Goal: Communication & Community: Answer question/provide support

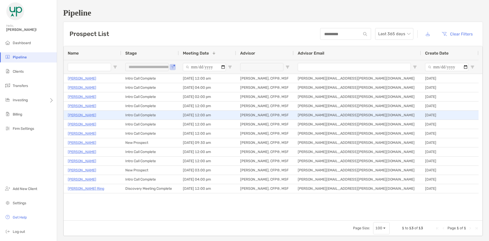
click at [83, 112] on p "[PERSON_NAME]" at bounding box center [82, 115] width 29 height 6
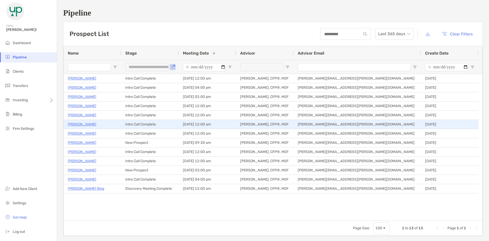
click at [84, 123] on p "Josh Rosato" at bounding box center [82, 124] width 29 height 6
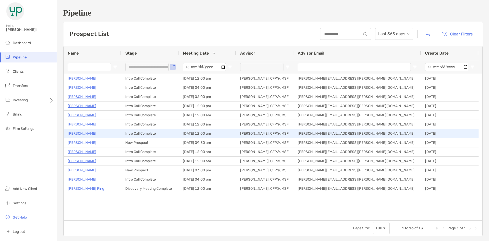
click at [87, 134] on p "[PERSON_NAME]" at bounding box center [82, 133] width 29 height 6
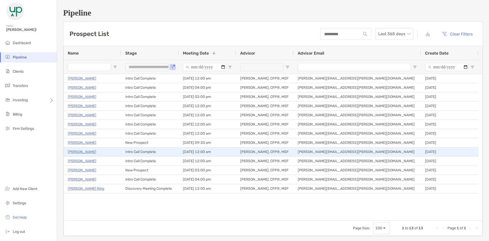
click at [80, 150] on p "Ray O'Connor" at bounding box center [82, 152] width 29 height 6
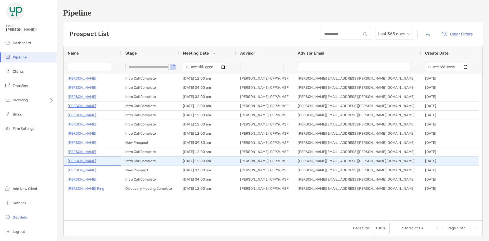
click at [82, 161] on p "Stan Recob" at bounding box center [82, 161] width 29 height 6
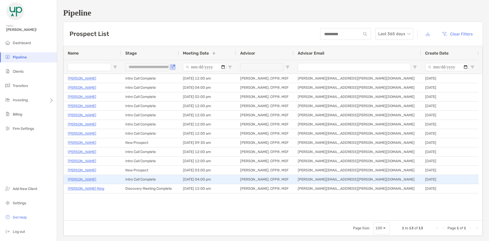
click at [79, 183] on div "AJ Swamy" at bounding box center [92, 179] width 49 height 8
click at [80, 180] on p "AJ Swamy" at bounding box center [82, 179] width 29 height 6
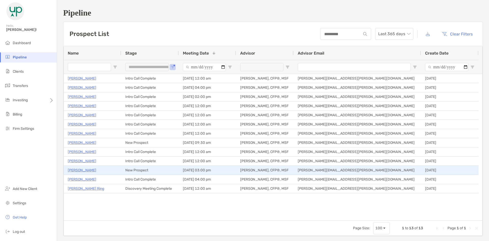
click at [76, 170] on p "Marion Bianchi" at bounding box center [82, 170] width 29 height 6
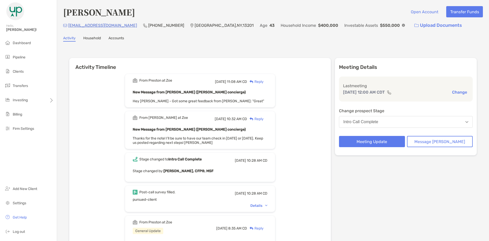
click at [262, 81] on div "Reply" at bounding box center [255, 81] width 17 height 5
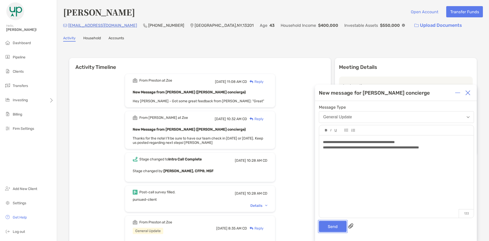
click at [339, 225] on button "Send" at bounding box center [333, 226] width 28 height 11
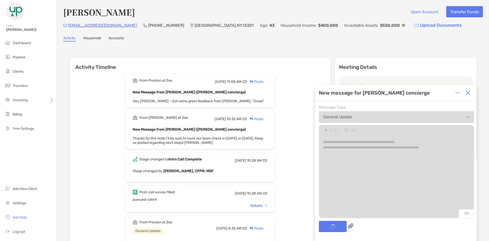
click at [335, 43] on div "[PERSON_NAME] Open Account Transfer Funds [PERSON_NAME][EMAIL_ADDRESS][DOMAIN_N…" at bounding box center [273, 207] width 432 height 415
drag, startPoint x: 335, startPoint y: 43, endPoint x: 326, endPoint y: 46, distance: 8.9
drag, startPoint x: 326, startPoint y: 46, endPoint x: 309, endPoint y: 53, distance: 18.6
click at [309, 53] on div "Activity Timeline From Preston at Zoe Fri, Aug 8 11:08 AM CD Reply New Message …" at bounding box center [273, 228] width 408 height 350
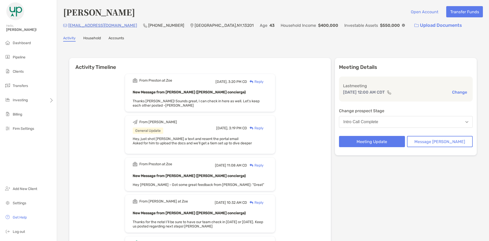
click at [262, 83] on div "Reply" at bounding box center [255, 81] width 17 height 5
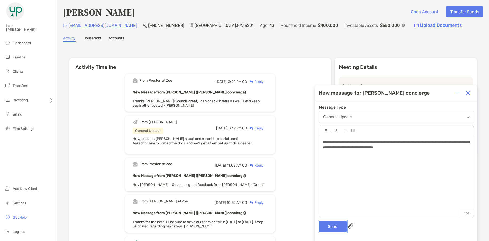
click at [328, 228] on button "Send" at bounding box center [333, 226] width 28 height 11
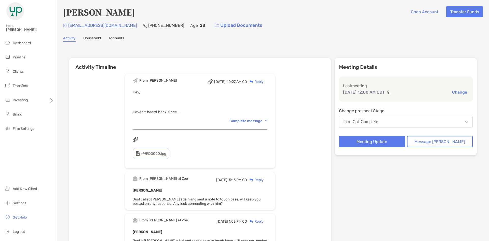
click at [264, 82] on div "Reply" at bounding box center [255, 81] width 17 height 5
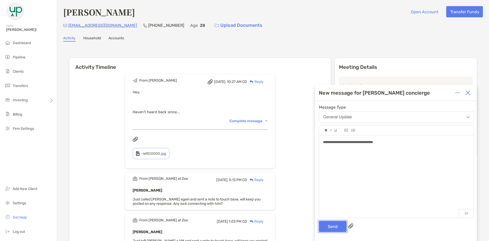
click at [336, 229] on button "Send" at bounding box center [333, 226] width 28 height 11
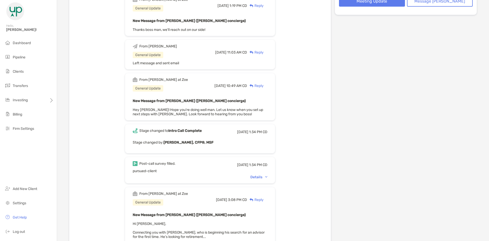
scroll to position [153, 0]
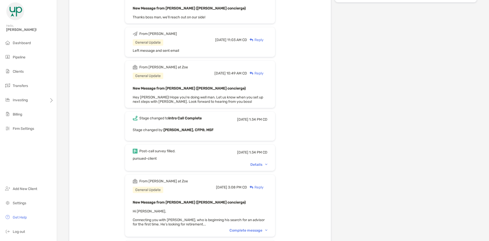
click at [267, 163] on div "Details" at bounding box center [258, 164] width 17 height 4
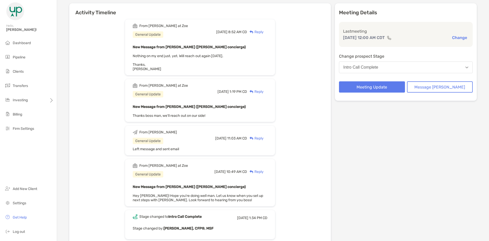
scroll to position [0, 0]
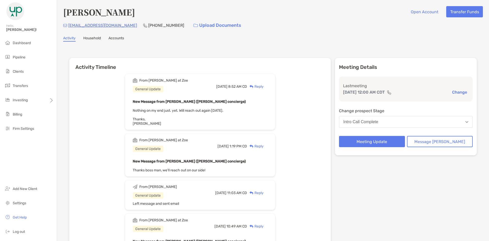
click at [264, 86] on div "Reply" at bounding box center [255, 86] width 17 height 5
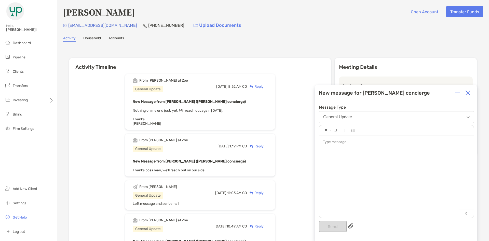
click at [380, 149] on div at bounding box center [396, 173] width 155 height 77
click at [337, 226] on button "Send" at bounding box center [333, 226] width 28 height 11
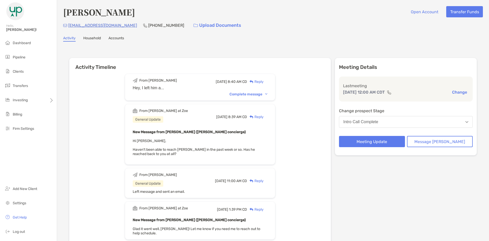
click at [252, 93] on div "Complete message" at bounding box center [249, 94] width 38 height 4
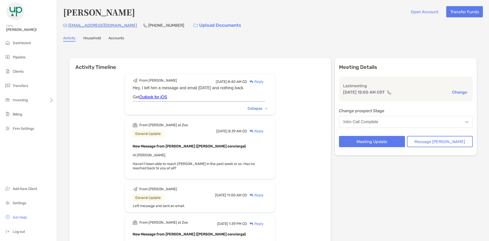
click at [262, 83] on div "Reply" at bounding box center [255, 81] width 17 height 5
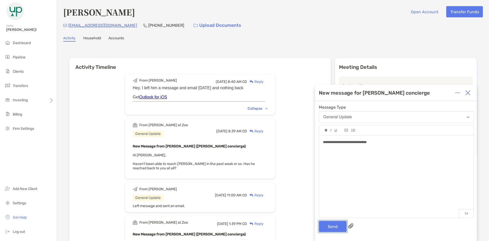
click at [342, 223] on button "Send" at bounding box center [333, 226] width 28 height 11
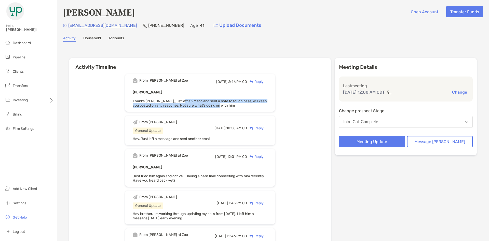
drag, startPoint x: 245, startPoint y: 105, endPoint x: 187, endPoint y: 101, distance: 58.3
click at [187, 101] on div "Stan Recob Thanks Tony, just left a VM too and sent a note to touch base, will …" at bounding box center [200, 98] width 135 height 19
click at [195, 100] on span "Thanks Tony, just left a VM too and sent a note to touch base, will keep you po…" at bounding box center [200, 103] width 134 height 9
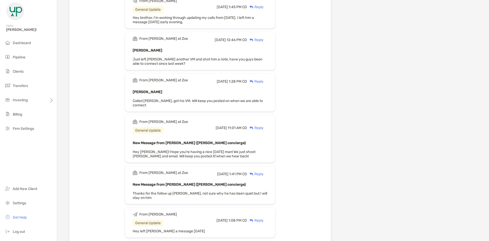
scroll to position [204, 0]
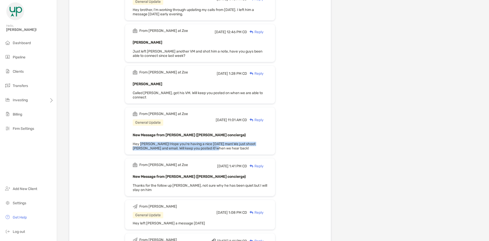
drag, startPoint x: 215, startPoint y: 146, endPoint x: 148, endPoint y: 138, distance: 67.2
click at [148, 138] on div "New Message from Matthew Wiener (Zoe concierge) Hey Tony! Hope you're having a …" at bounding box center [200, 141] width 135 height 19
click at [148, 142] on span "Hey Tony! Hope you're having a nice friday man! We just shoot Stan and email. W…" at bounding box center [194, 146] width 123 height 9
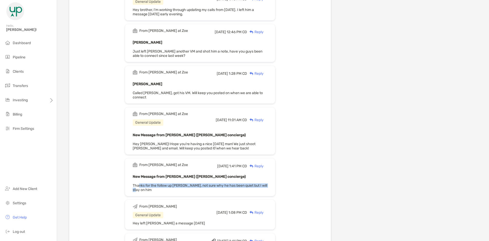
drag, startPoint x: 200, startPoint y: 184, endPoint x: 147, endPoint y: 179, distance: 53.3
click at [147, 179] on div "New Message from Paul Cipollaro (Zoe concierge) Thanks for the follow up Tony, …" at bounding box center [200, 182] width 135 height 19
click at [148, 178] on div "New Message from Paul Cipollaro (Zoe concierge) Thanks for the follow up Tony, …" at bounding box center [200, 182] width 135 height 19
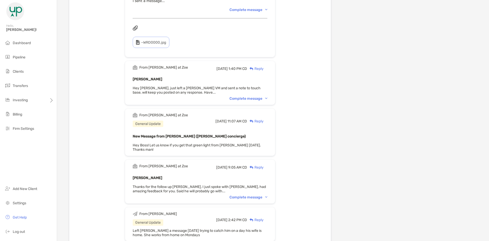
scroll to position [484, 0]
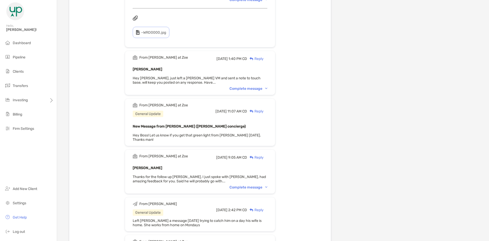
click at [250, 185] on div "Complete message" at bounding box center [249, 187] width 38 height 4
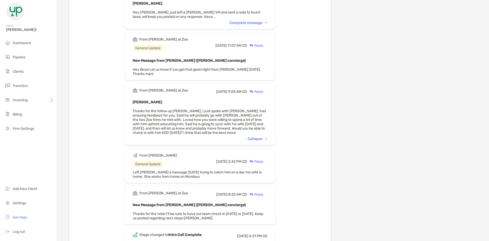
scroll to position [561, 0]
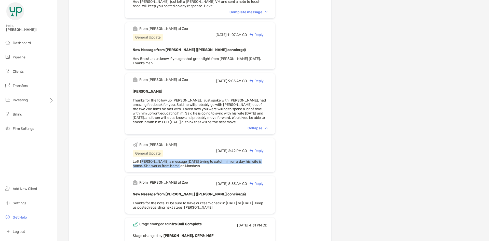
drag, startPoint x: 200, startPoint y: 158, endPoint x: 151, endPoint y: 153, distance: 49.0
click at [151, 159] on div "Left stan a message today trying to catch him on a day his wife is home. She wo…" at bounding box center [200, 163] width 135 height 9
click at [152, 159] on span "Left stan a message today trying to catch him on a day his wife is home. She wo…" at bounding box center [197, 163] width 129 height 9
click at [200, 159] on div "Left stan a message today trying to catch him on a day his wife is home. She wo…" at bounding box center [200, 163] width 135 height 9
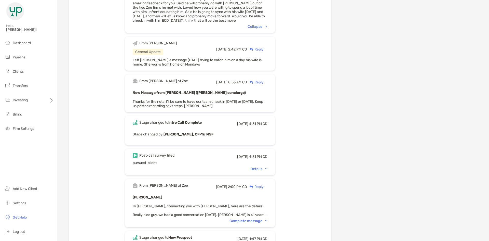
scroll to position [663, 0]
click at [262, 166] on div "Details" at bounding box center [258, 168] width 17 height 4
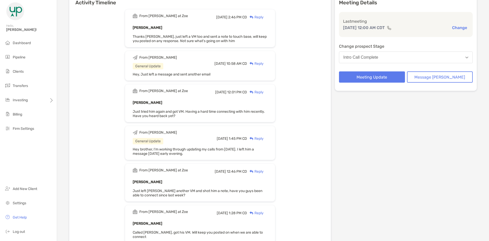
scroll to position [0, 0]
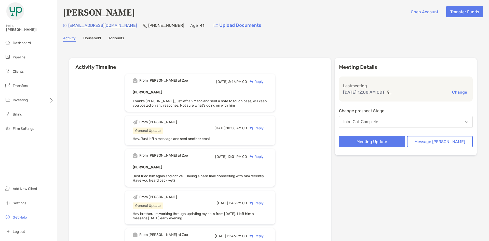
click at [264, 80] on div "Reply" at bounding box center [255, 81] width 17 height 5
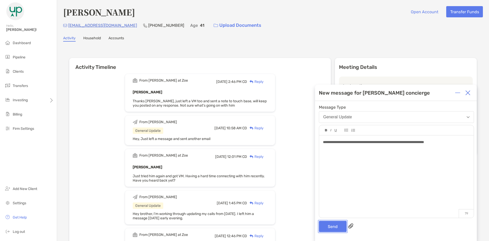
click at [339, 229] on button "Send" at bounding box center [333, 226] width 28 height 11
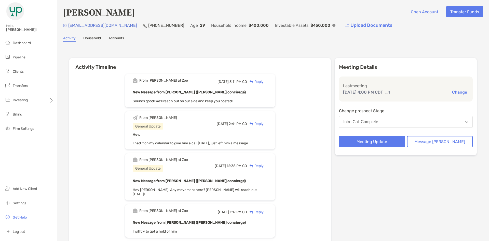
click at [264, 82] on div "Reply" at bounding box center [255, 81] width 17 height 5
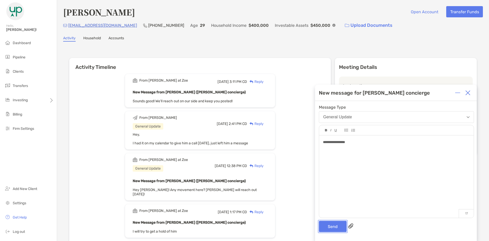
drag, startPoint x: 331, startPoint y: 228, endPoint x: 331, endPoint y: 225, distance: 2.6
click at [331, 228] on button "Send" at bounding box center [333, 226] width 28 height 11
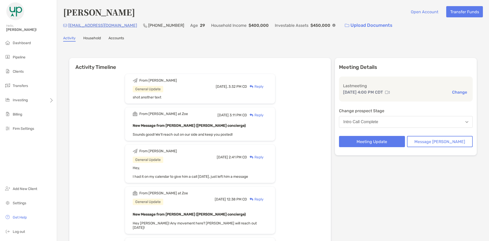
drag, startPoint x: 360, startPoint y: 9, endPoint x: 376, endPoint y: 1, distance: 18.2
click at [360, 9] on div "AJ Swamy Open Account Transfer Funds" at bounding box center [273, 12] width 420 height 12
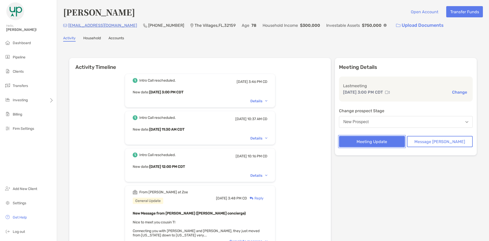
click at [386, 143] on button "Meeting Update" at bounding box center [372, 141] width 66 height 11
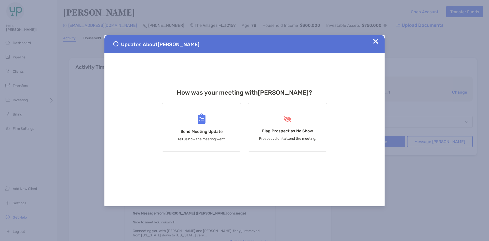
click at [374, 43] on img at bounding box center [375, 41] width 5 height 5
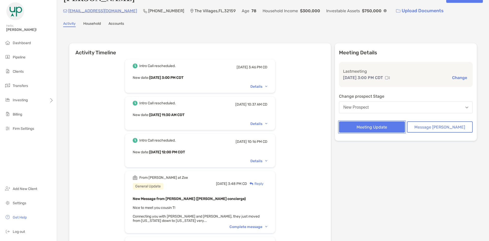
scroll to position [25, 0]
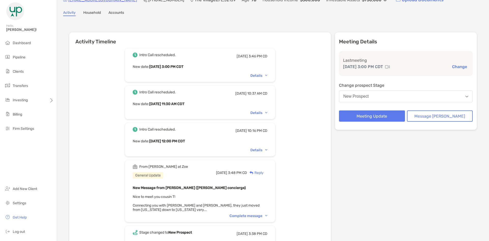
click at [263, 172] on div "Reply" at bounding box center [255, 172] width 17 height 5
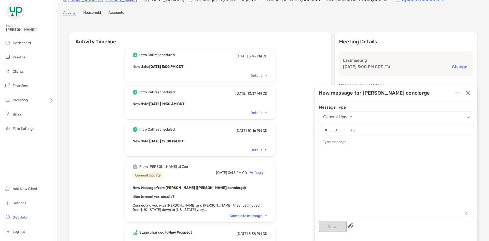
click at [346, 169] on div at bounding box center [396, 173] width 155 height 77
click at [335, 225] on button "Send" at bounding box center [333, 226] width 28 height 11
